Goal: Task Accomplishment & Management: Manage account settings

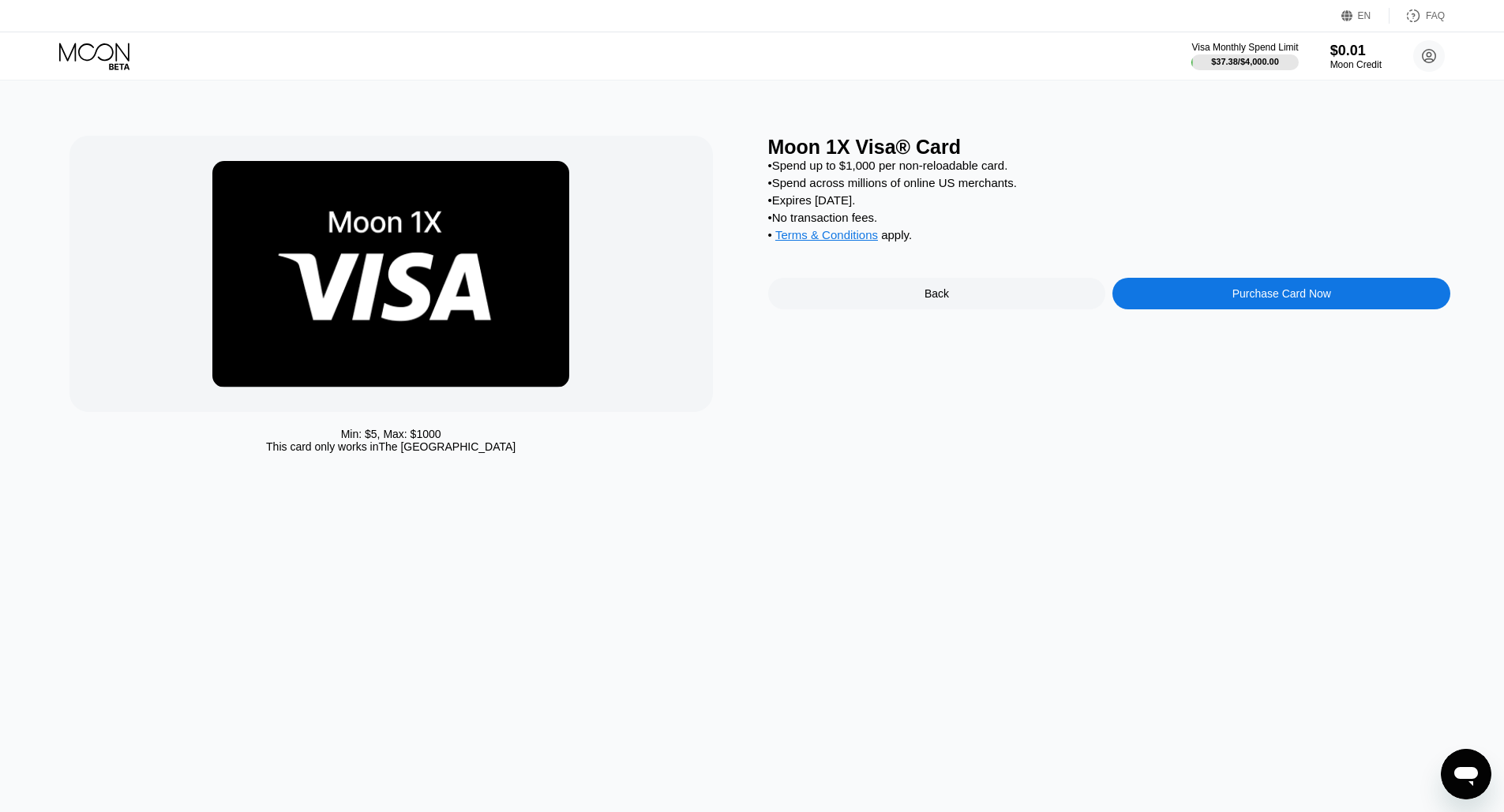
click at [89, 53] on icon at bounding box center [96, 56] width 74 height 28
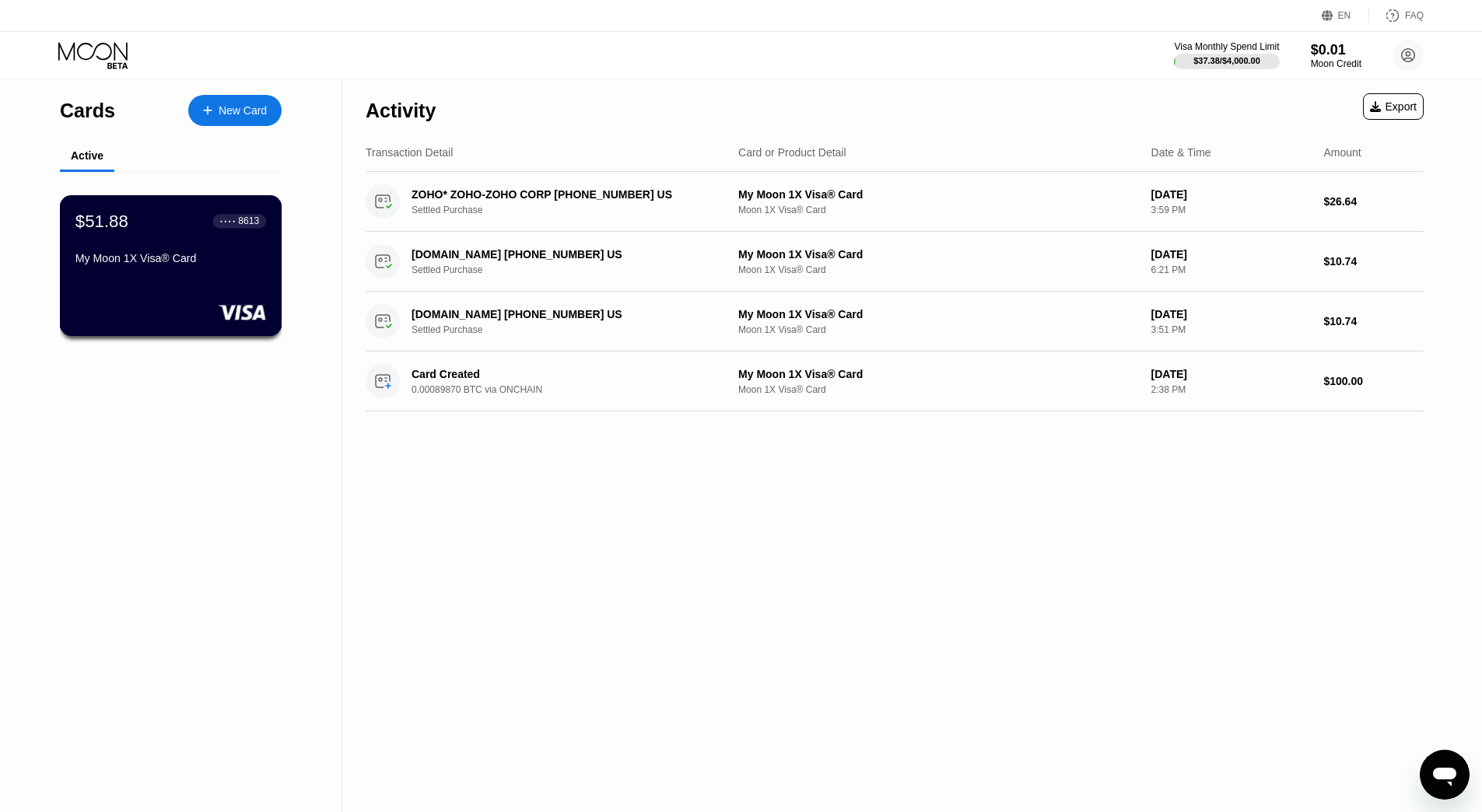
click at [243, 214] on div "● ● ● ● 8613" at bounding box center [240, 221] width 54 height 14
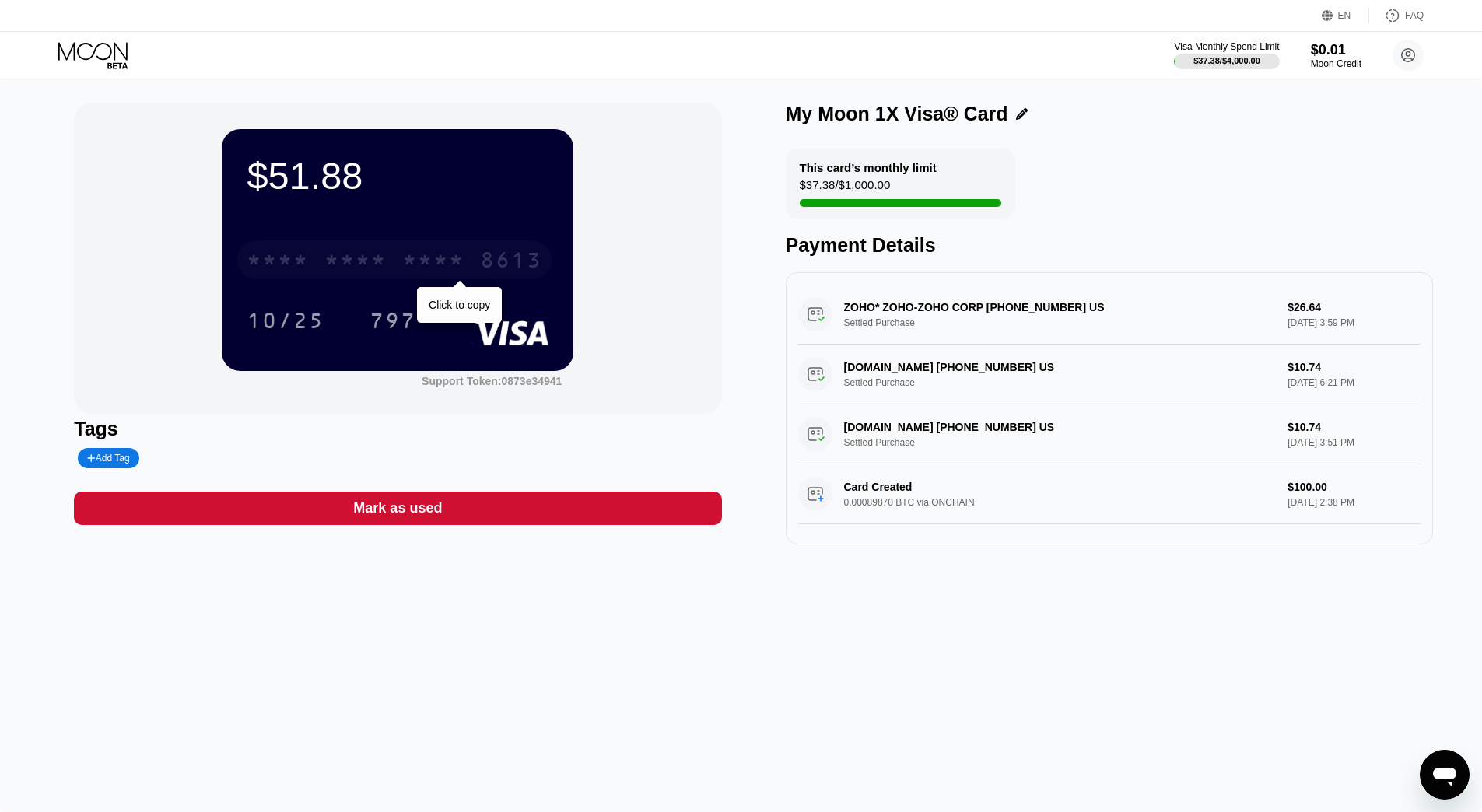
click at [423, 249] on div "* * * * * * * * * * * * 8613" at bounding box center [394, 259] width 314 height 39
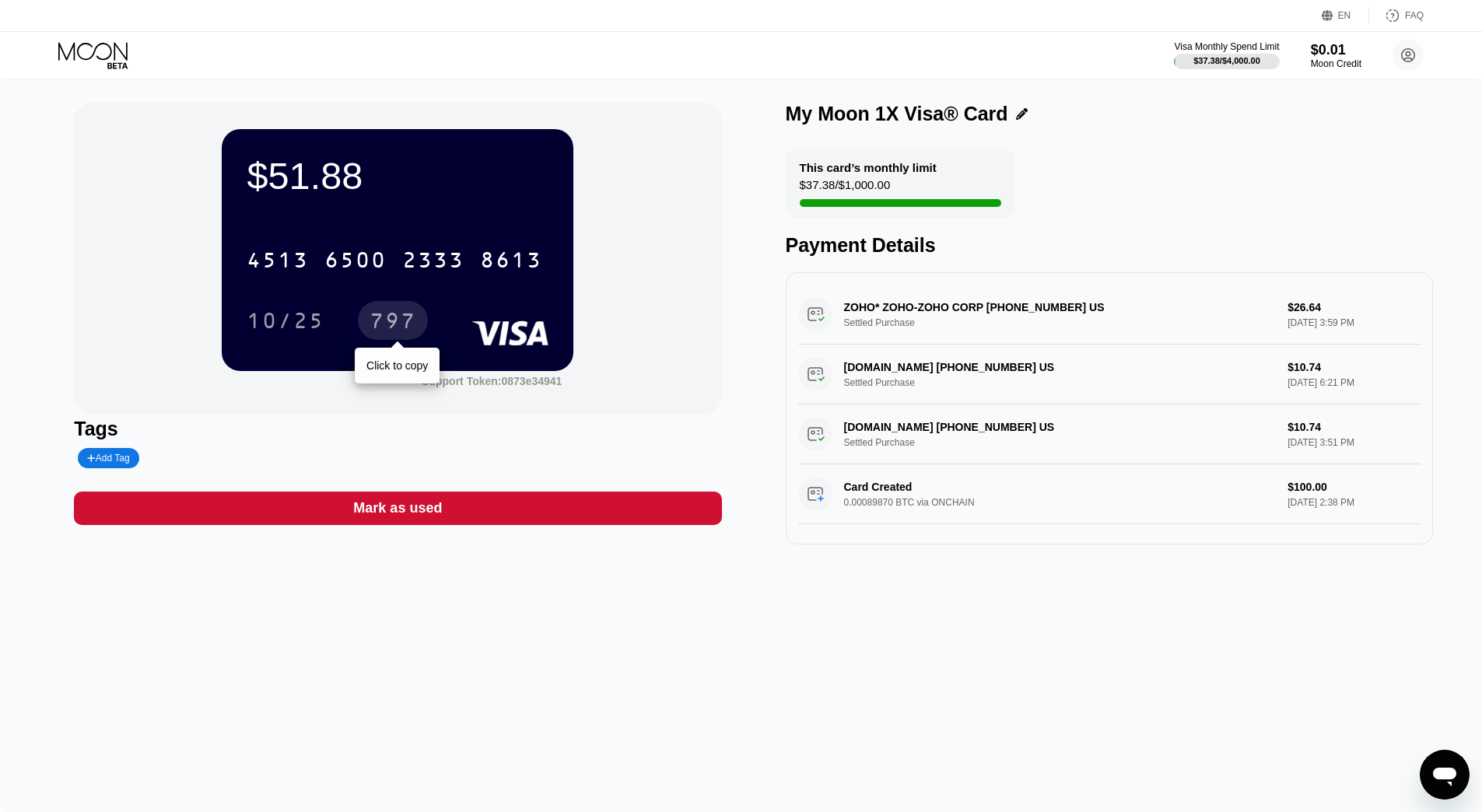
click at [375, 330] on div "797" at bounding box center [392, 322] width 47 height 25
